Goal: Understand site structure: Understand site structure

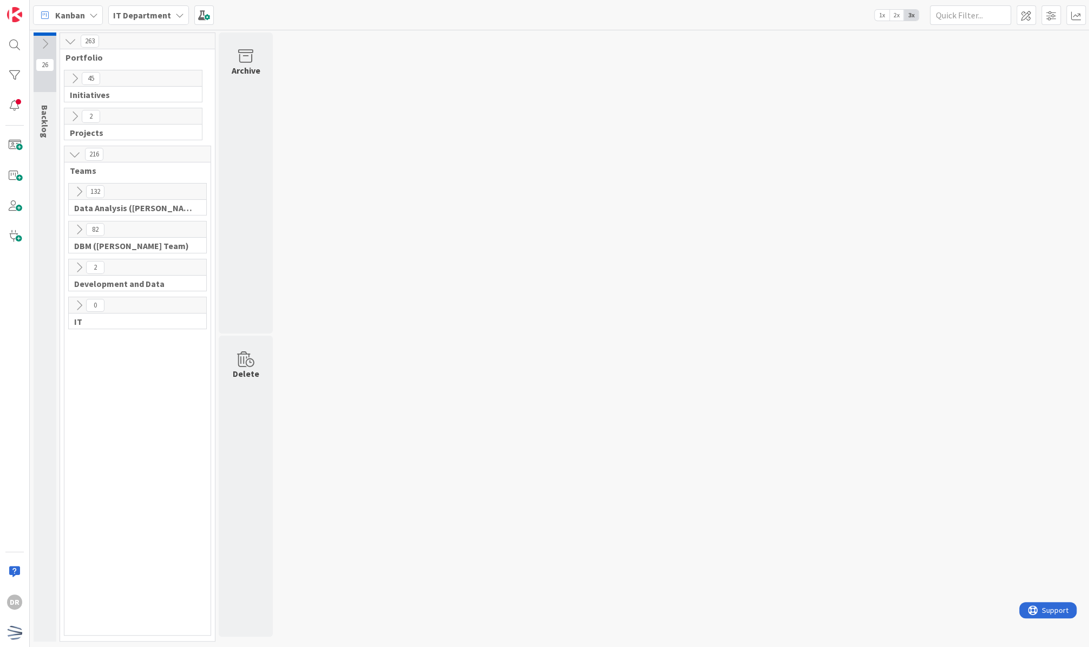
click at [76, 78] on icon at bounding box center [75, 79] width 12 height 12
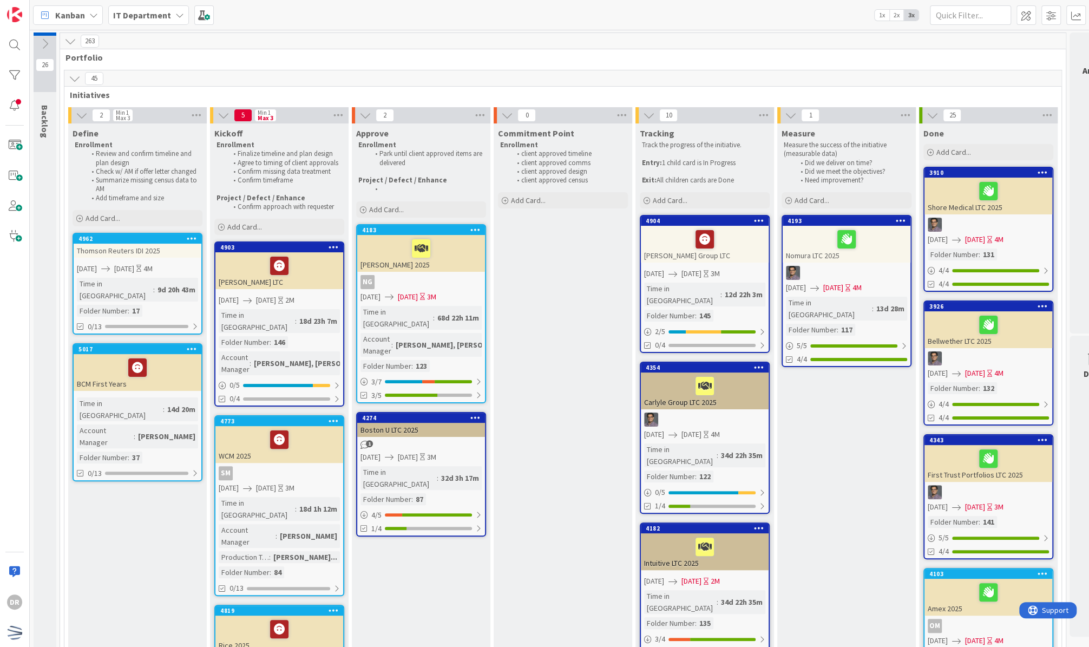
click at [79, 78] on icon at bounding box center [75, 79] width 12 height 12
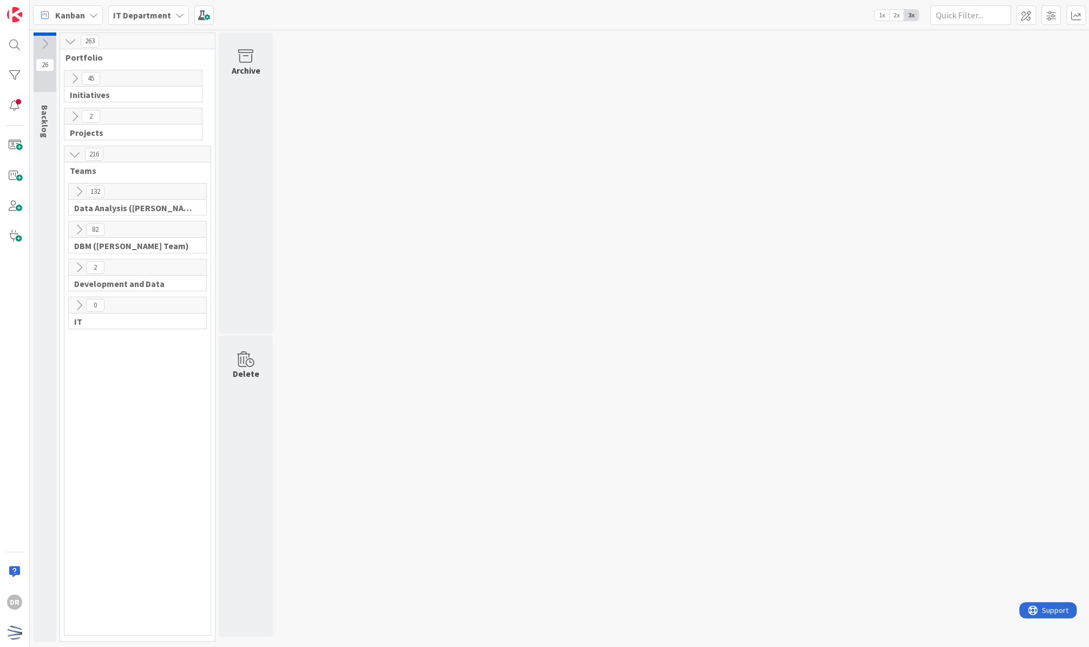
click at [71, 116] on icon at bounding box center [75, 116] width 12 height 12
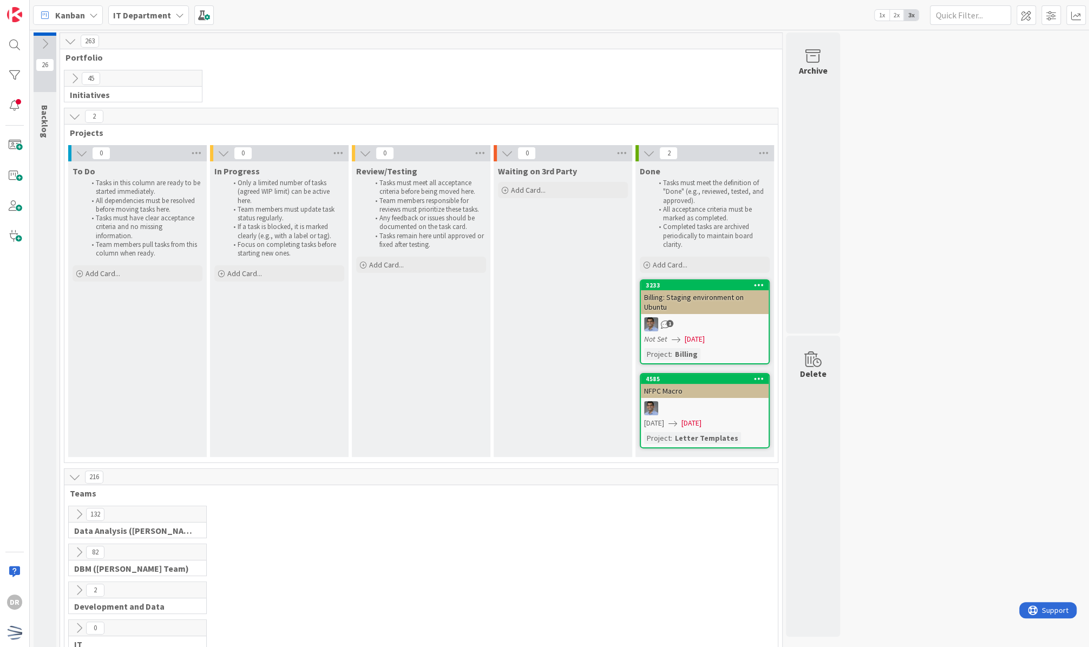
click at [75, 121] on icon at bounding box center [75, 116] width 12 height 12
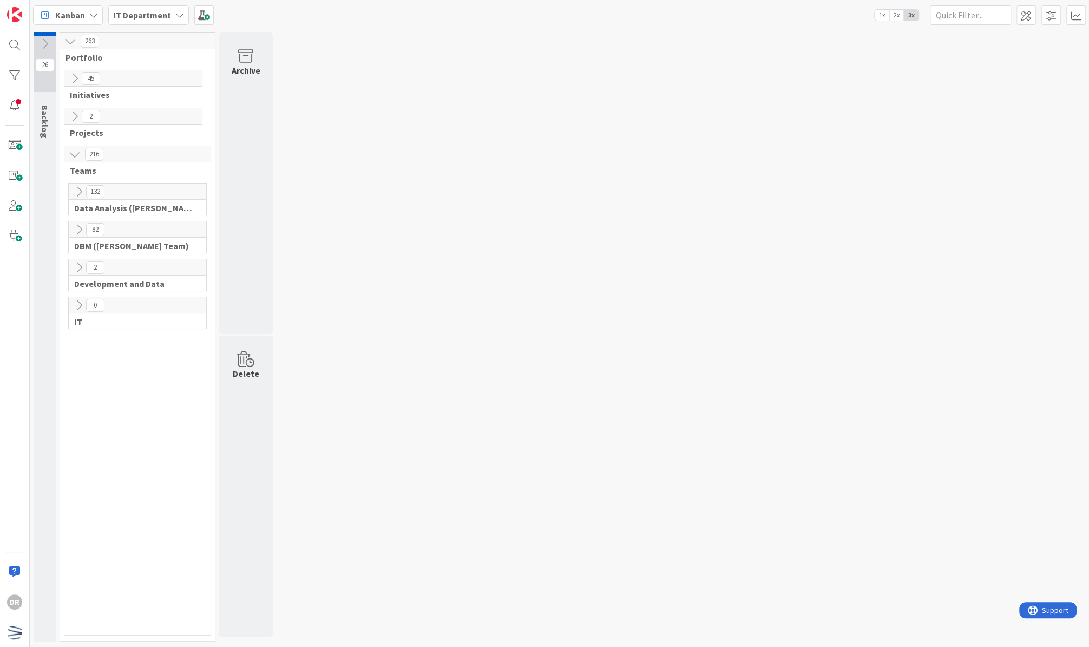
click at [81, 198] on div "132" at bounding box center [137, 191] width 137 height 16
click at [77, 192] on icon at bounding box center [79, 192] width 12 height 12
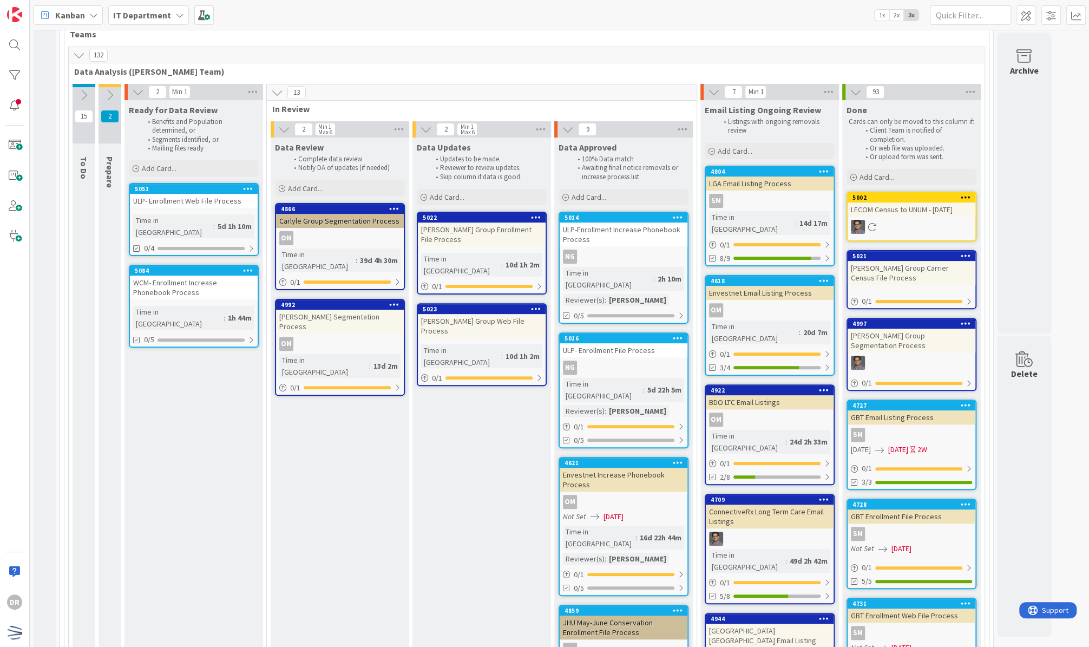
scroll to position [116, 0]
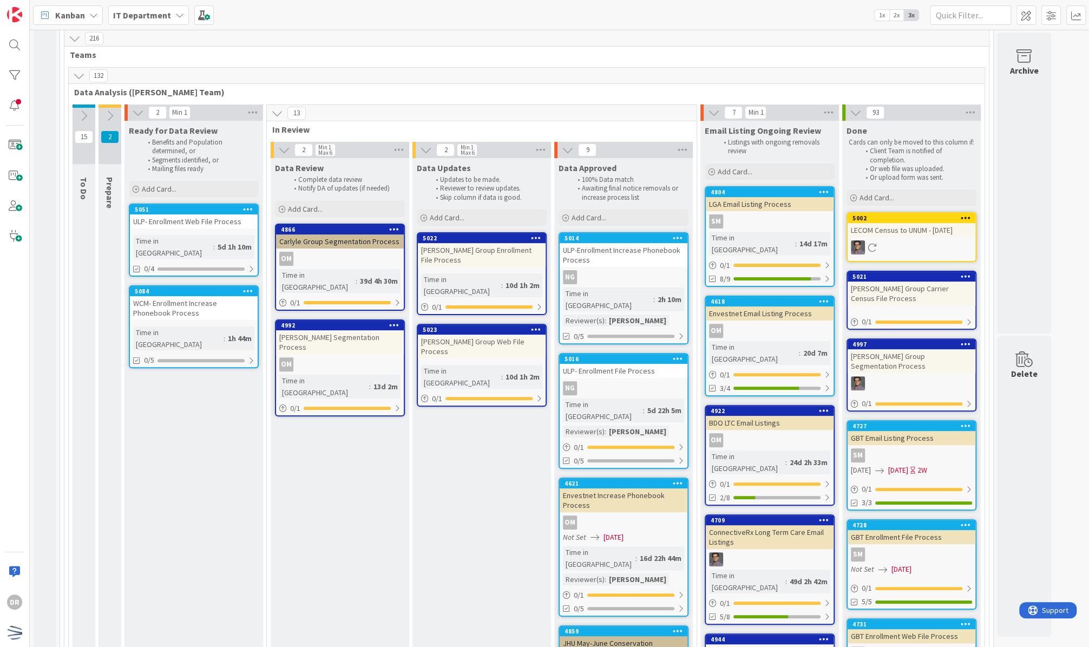
click at [82, 78] on icon at bounding box center [79, 76] width 12 height 12
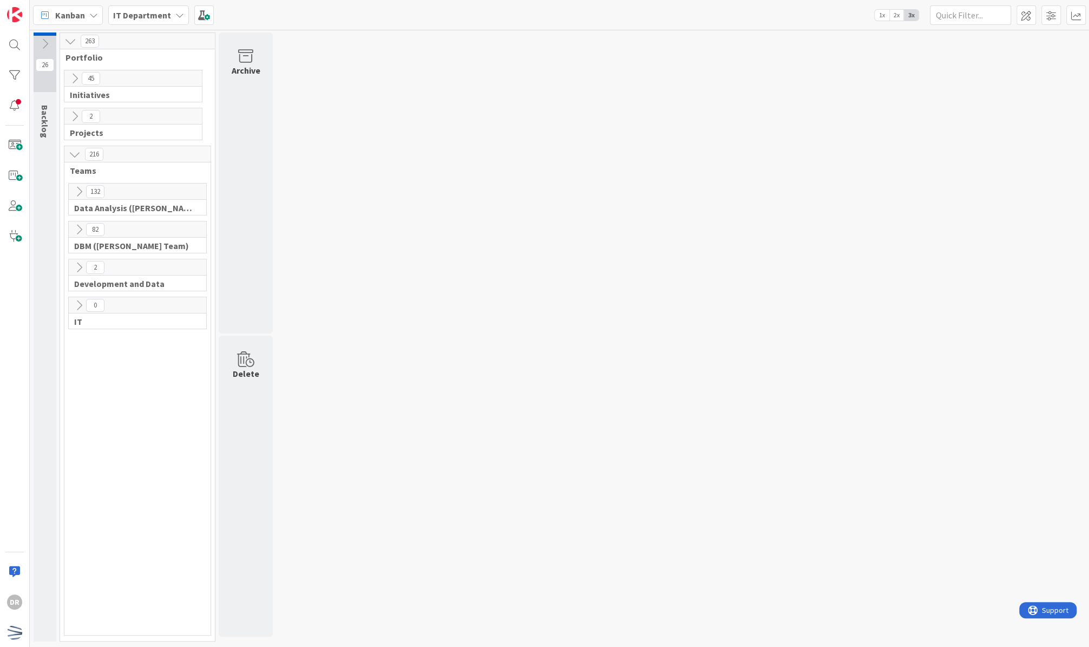
scroll to position [0, 0]
click at [76, 222] on button at bounding box center [79, 229] width 14 height 14
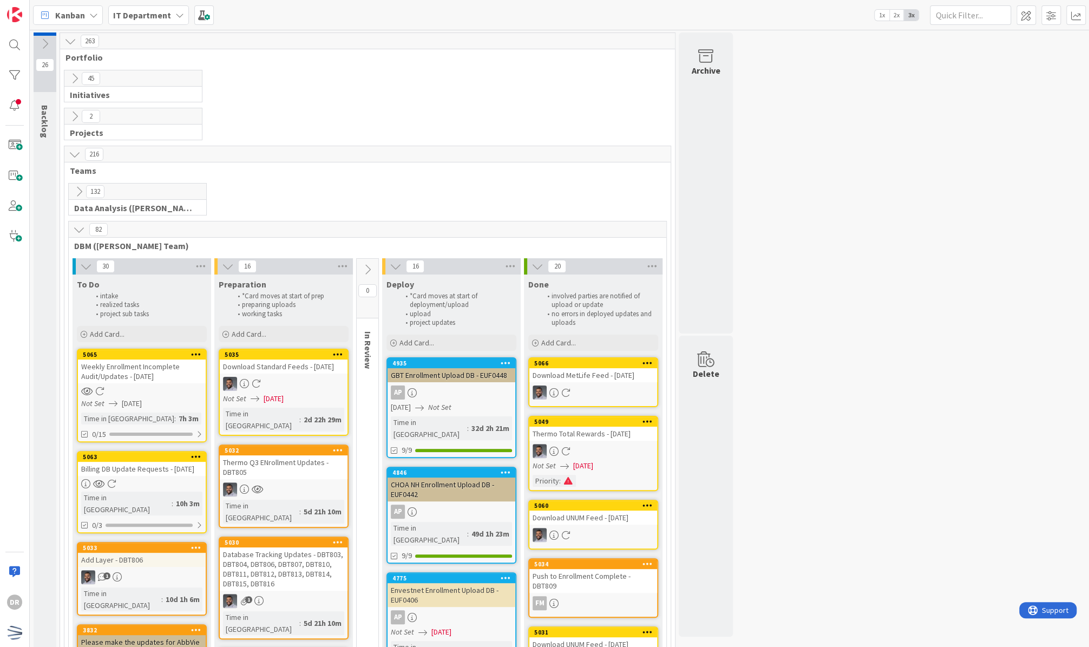
click at [83, 229] on icon at bounding box center [79, 230] width 12 height 12
